Goal: Information Seeking & Learning: Understand process/instructions

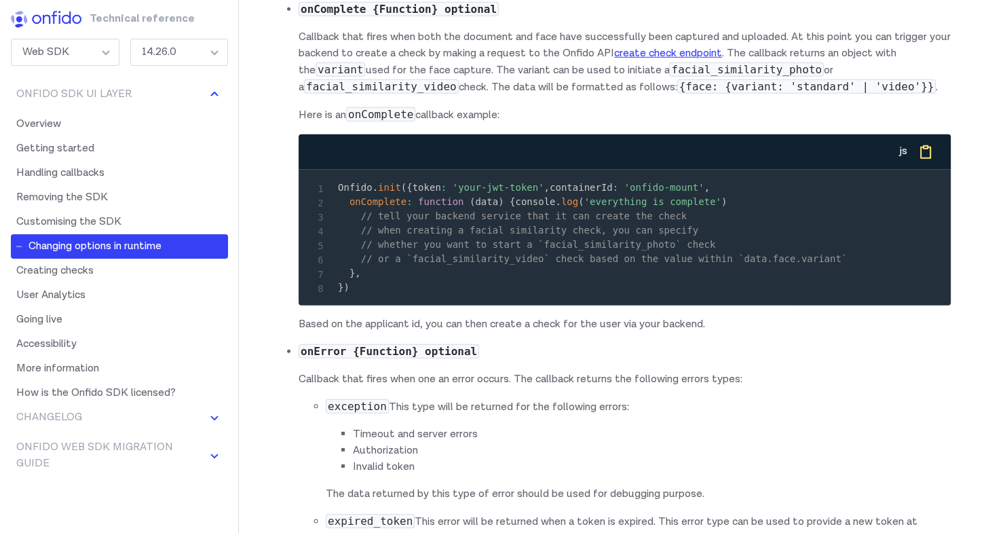
scroll to position [12724, 0]
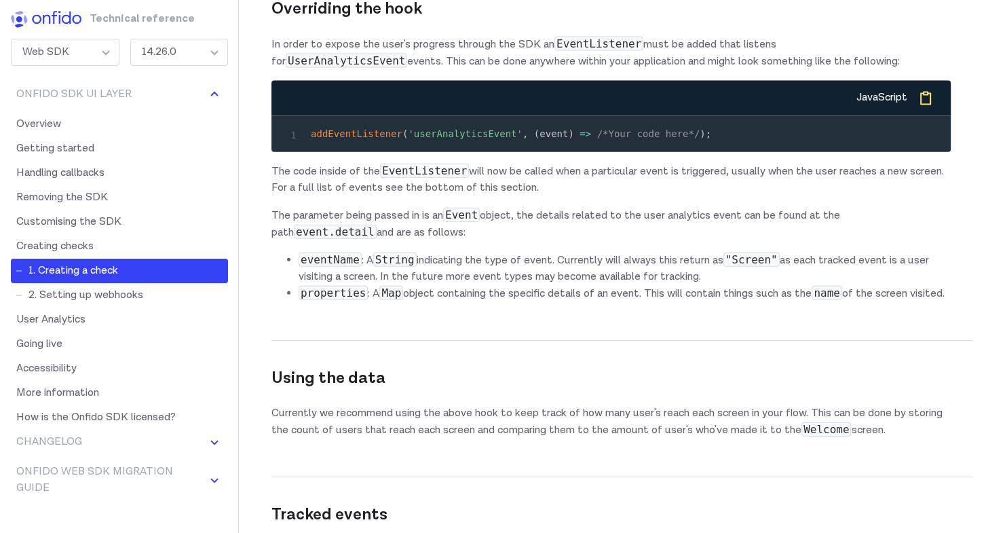
scroll to position [13050, 0]
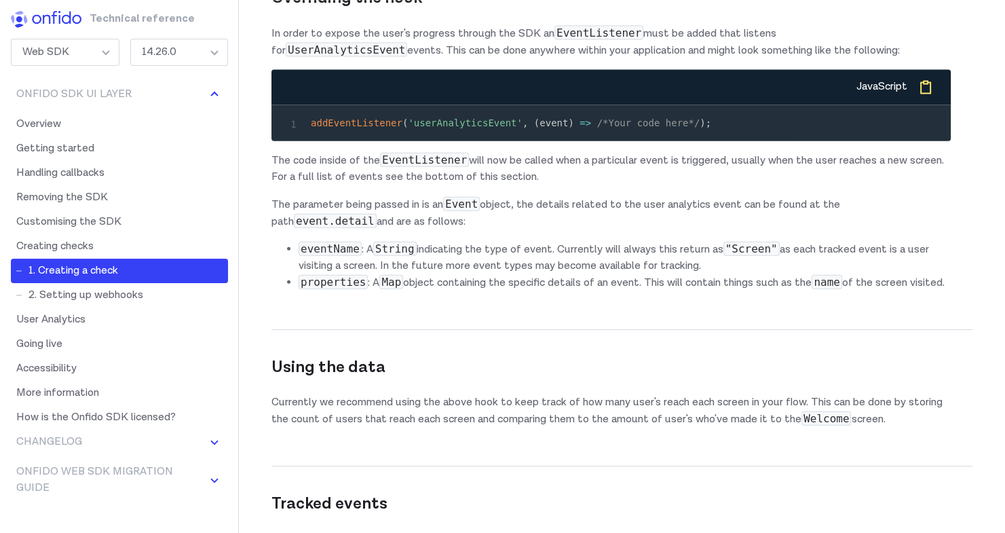
drag, startPoint x: 402, startPoint y: 114, endPoint x: 422, endPoint y: 137, distance: 30.3
drag, startPoint x: 351, startPoint y: 117, endPoint x: 373, endPoint y: 138, distance: 29.8
